Goal: Task Accomplishment & Management: Manage account settings

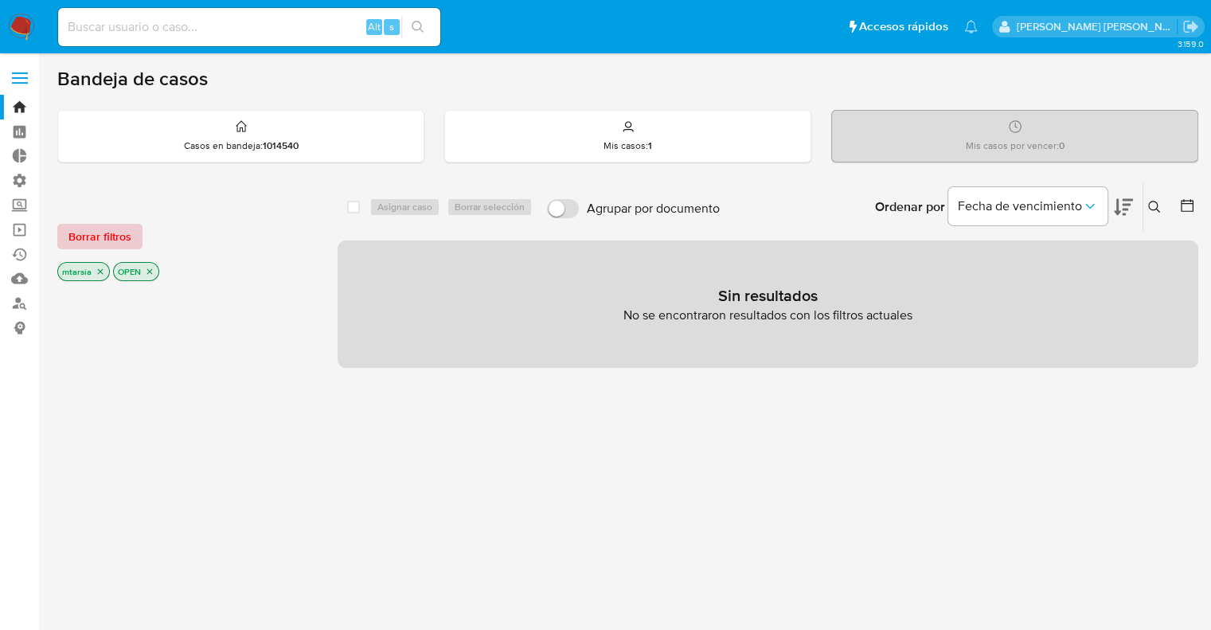
click at [126, 241] on span "Borrar filtros" at bounding box center [100, 236] width 63 height 22
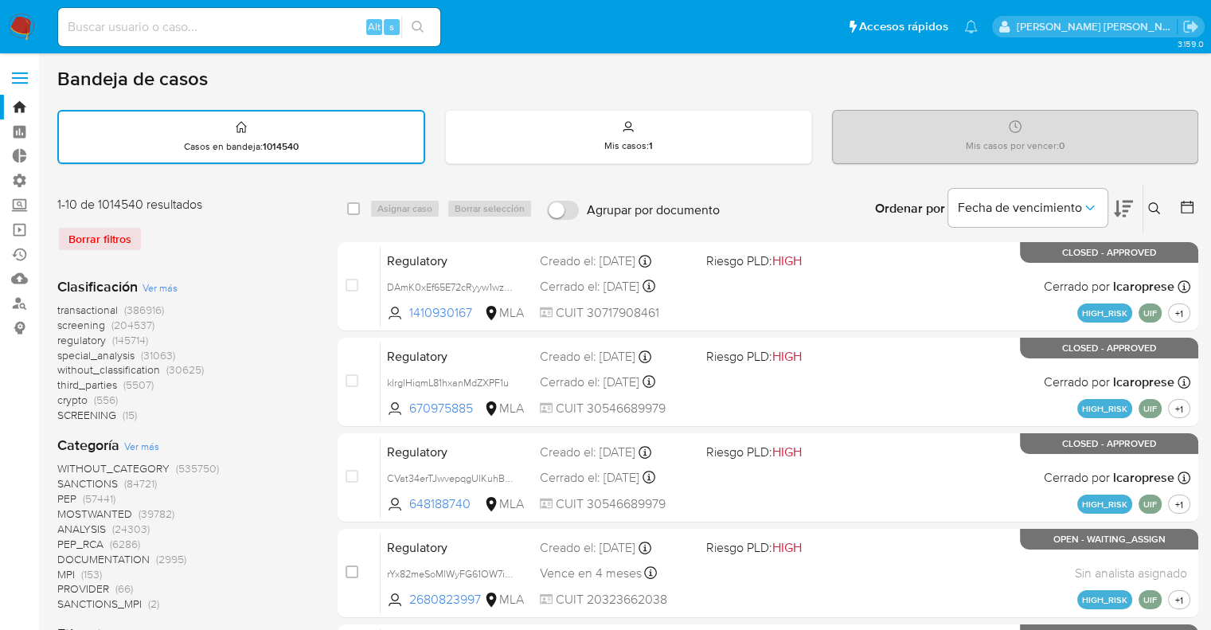
click at [1180, 202] on icon at bounding box center [1188, 207] width 16 height 16
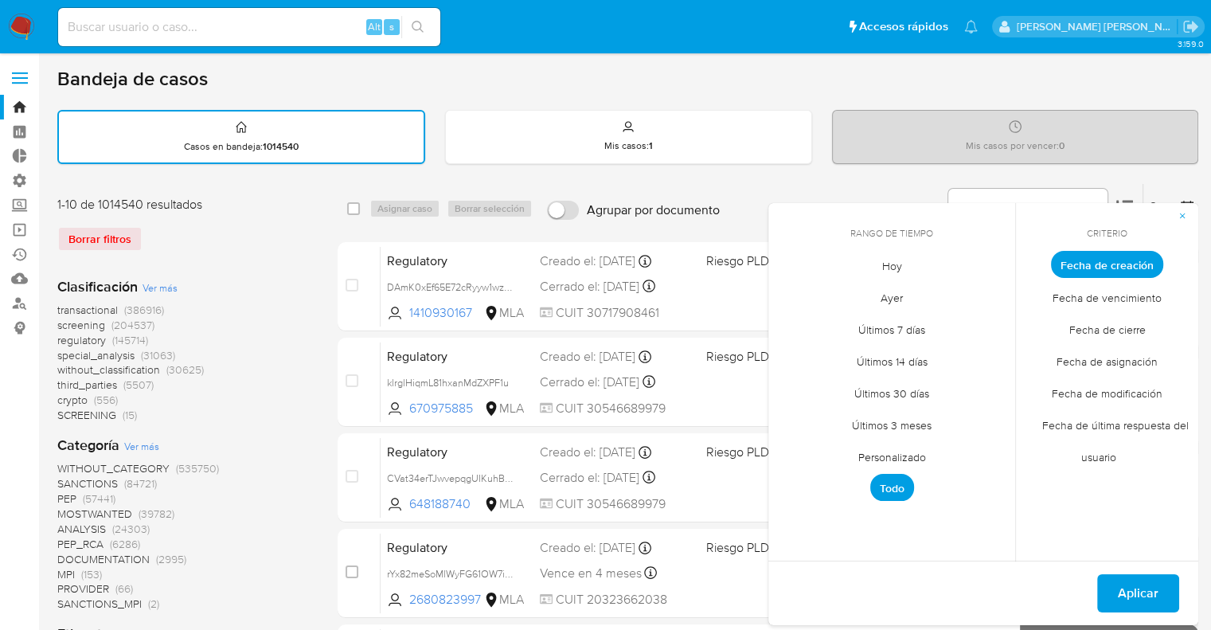
click at [878, 265] on span "Hoy" at bounding box center [892, 265] width 53 height 33
click at [1057, 389] on span "Fecha de modificación" at bounding box center [1107, 393] width 144 height 33
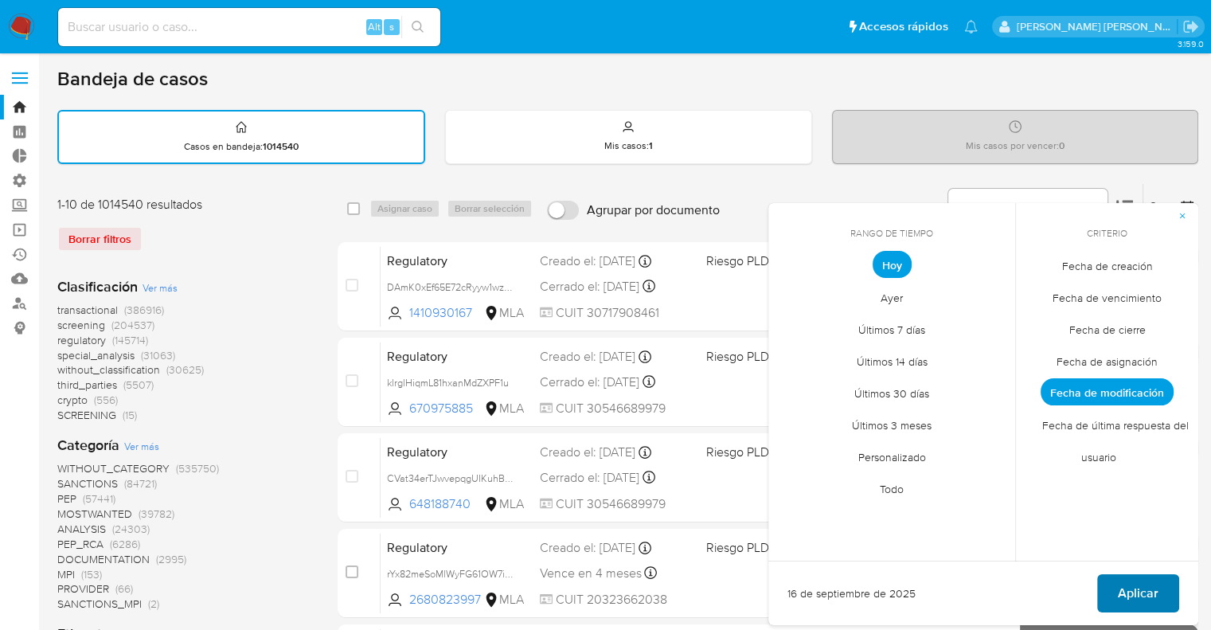
click at [1115, 583] on button "Aplicar" at bounding box center [1139, 593] width 82 height 38
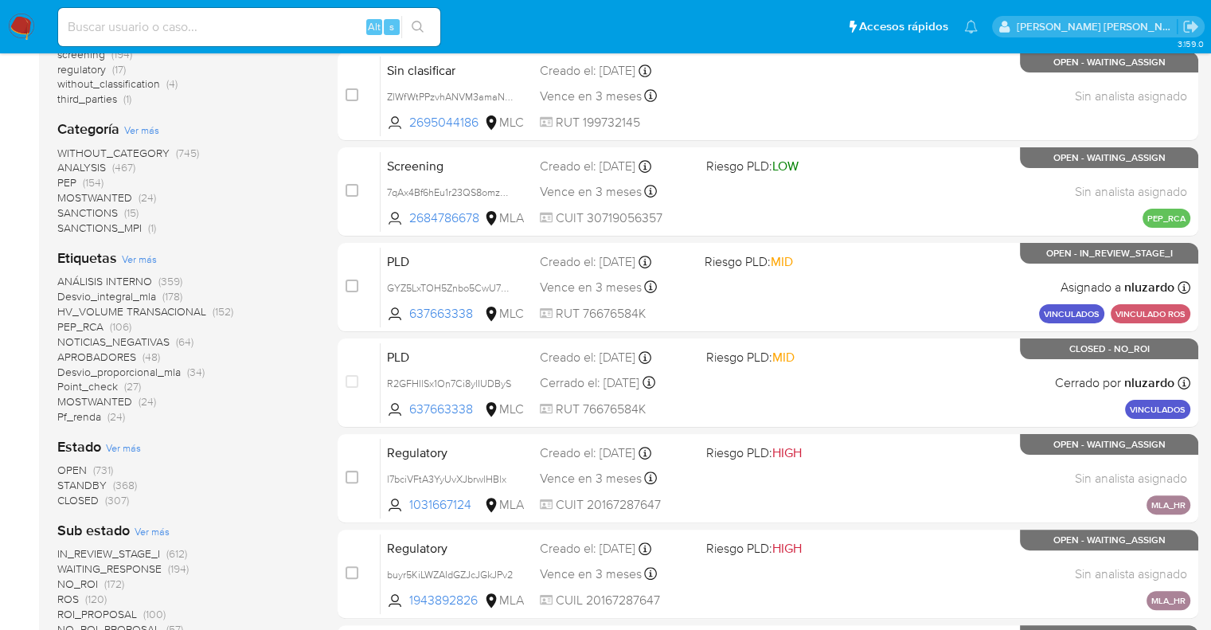
scroll to position [284, 0]
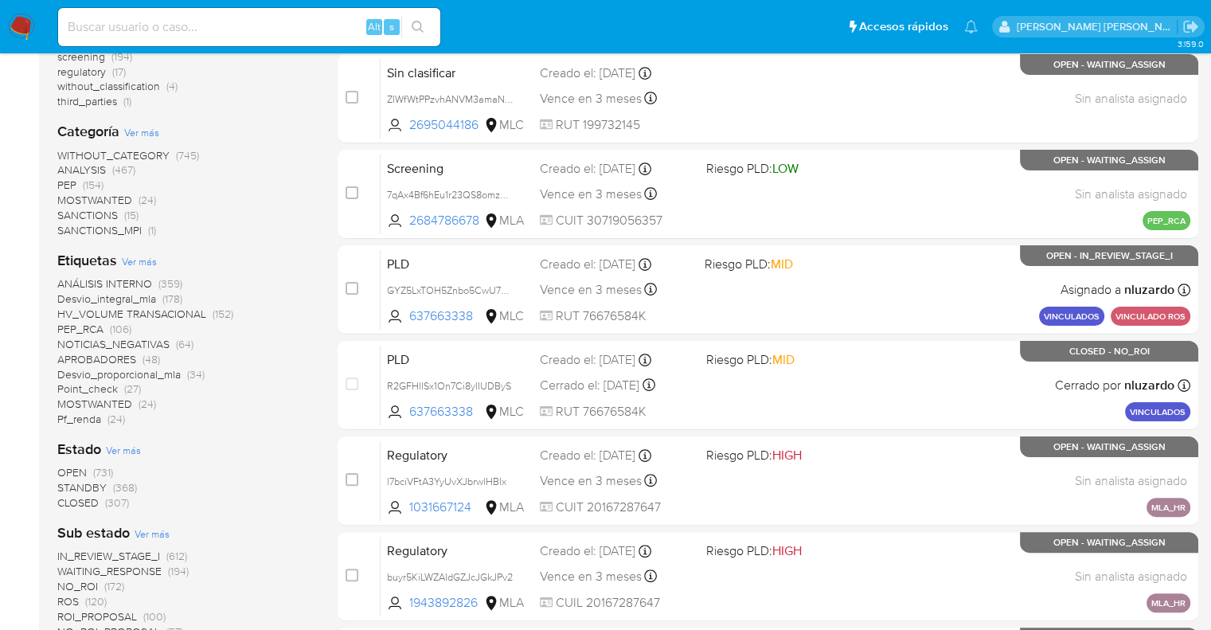
click at [70, 498] on span "CLOSED" at bounding box center [77, 503] width 41 height 16
